Goal: Transaction & Acquisition: Purchase product/service

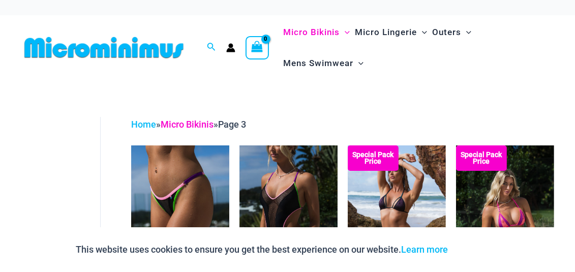
click at [179, 123] on link "Micro Bikinis" at bounding box center [187, 124] width 53 height 11
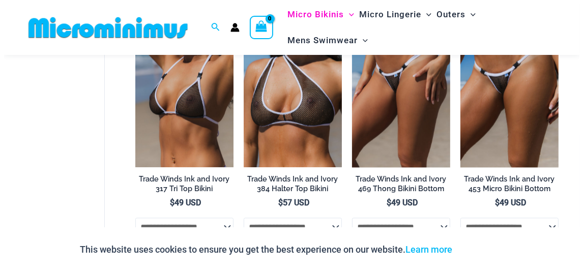
scroll to position [1476, 0]
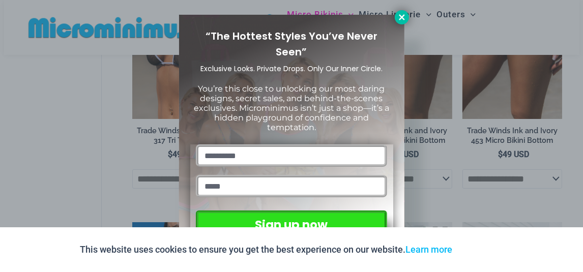
click at [403, 15] on icon at bounding box center [402, 17] width 6 height 6
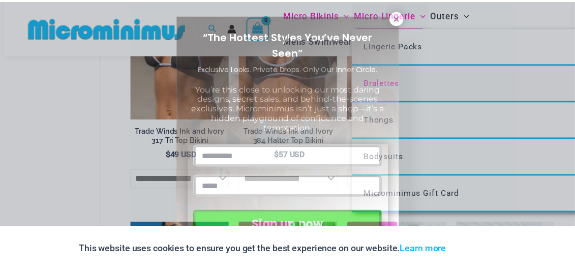
scroll to position [1466, 0]
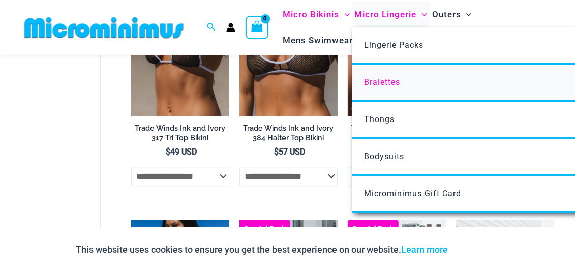
click at [500, 73] on link "Bralettes" at bounding box center [503, 83] width 303 height 37
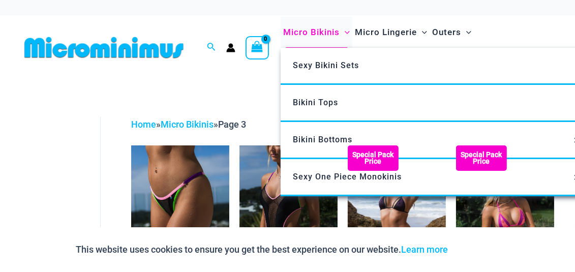
click at [313, 31] on span "Micro Bikinis" at bounding box center [311, 32] width 56 height 26
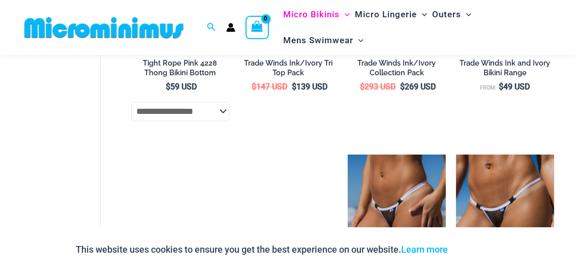
scroll to position [1312, 0]
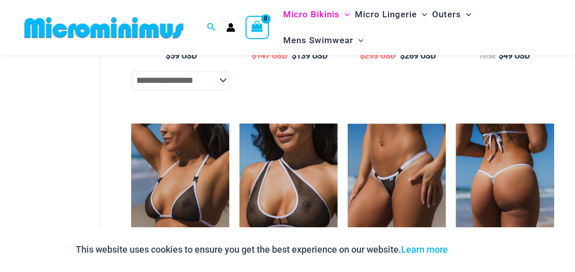
click at [495, 154] on img at bounding box center [505, 197] width 98 height 147
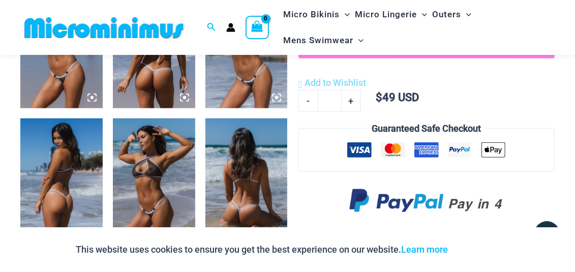
scroll to position [712, 0]
